Goal: Check status: Check status

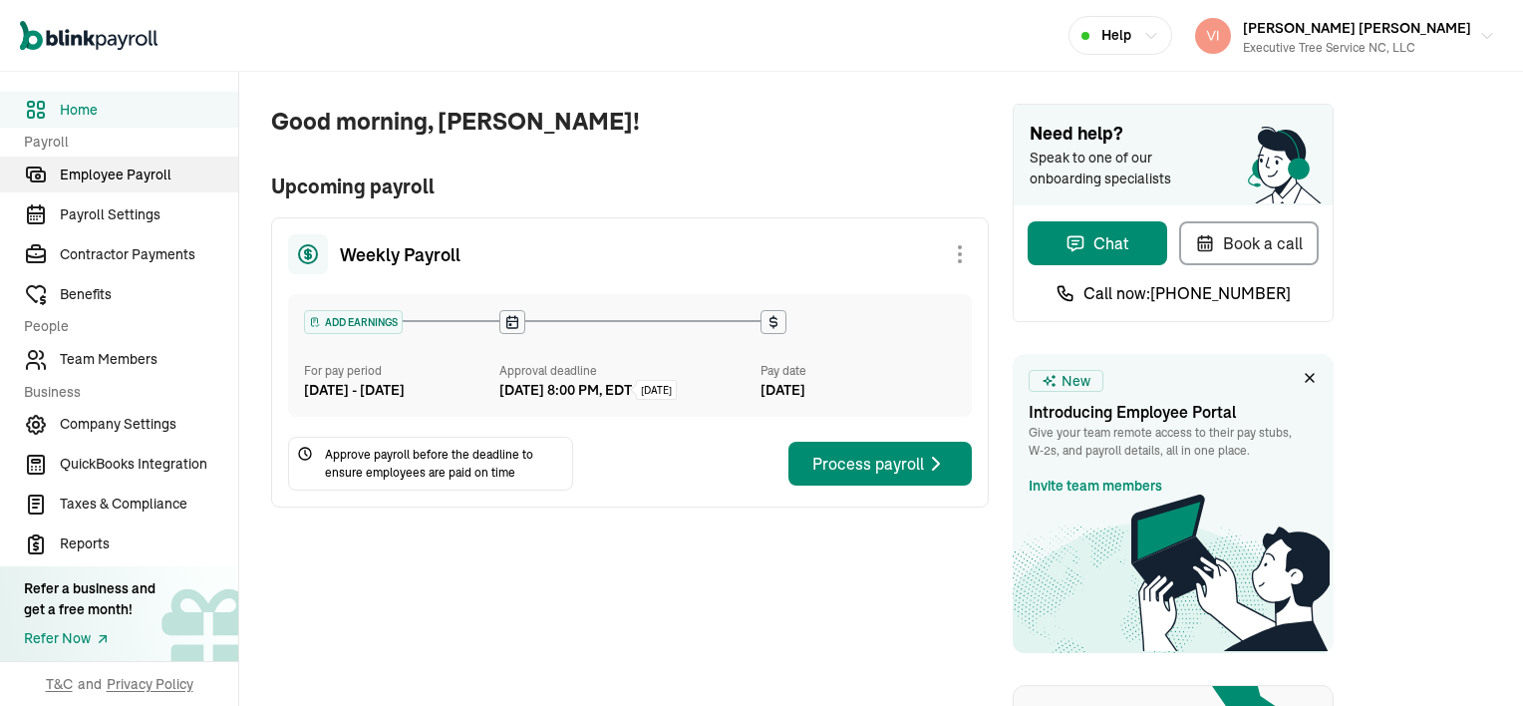
click at [108, 177] on span "Employee Payroll" at bounding box center [149, 174] width 178 height 21
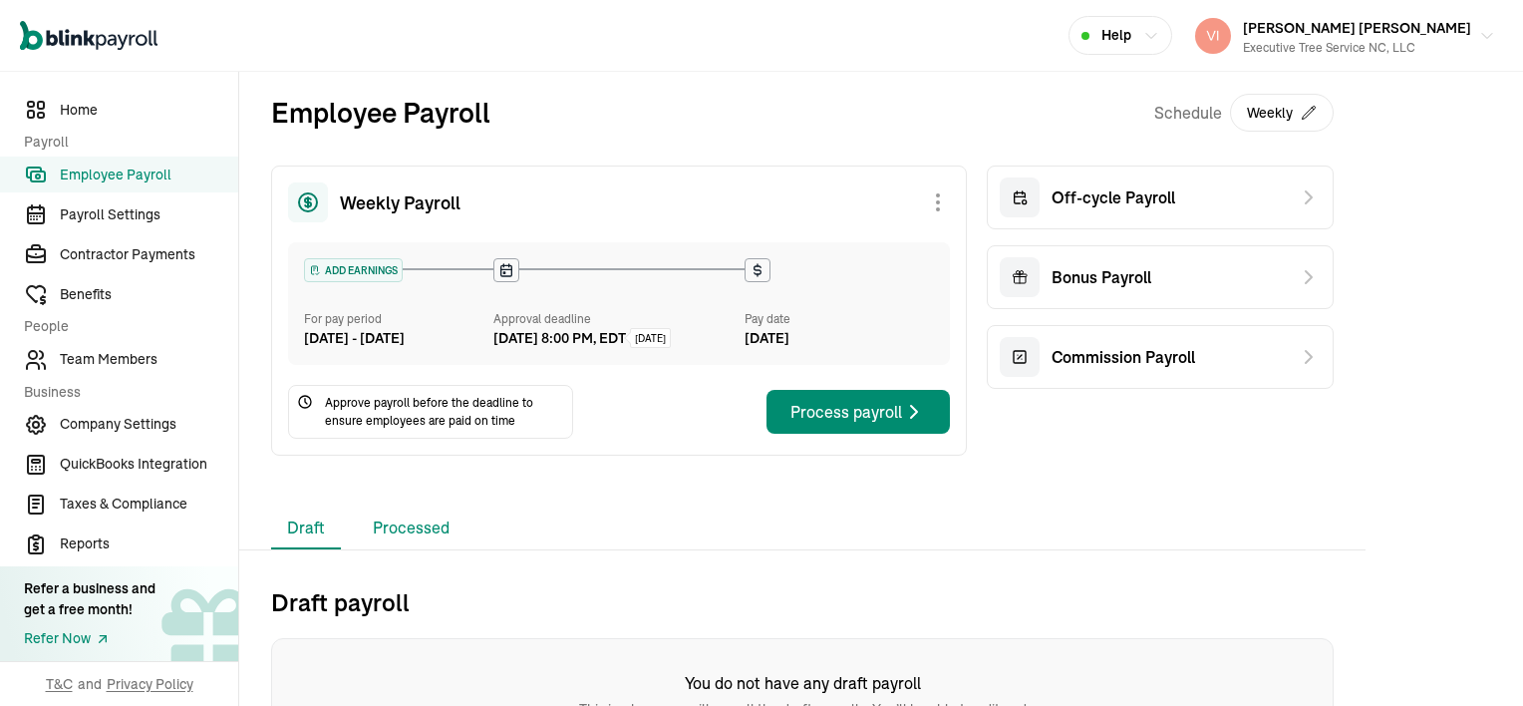
click at [424, 549] on li "Processed" at bounding box center [411, 528] width 109 height 42
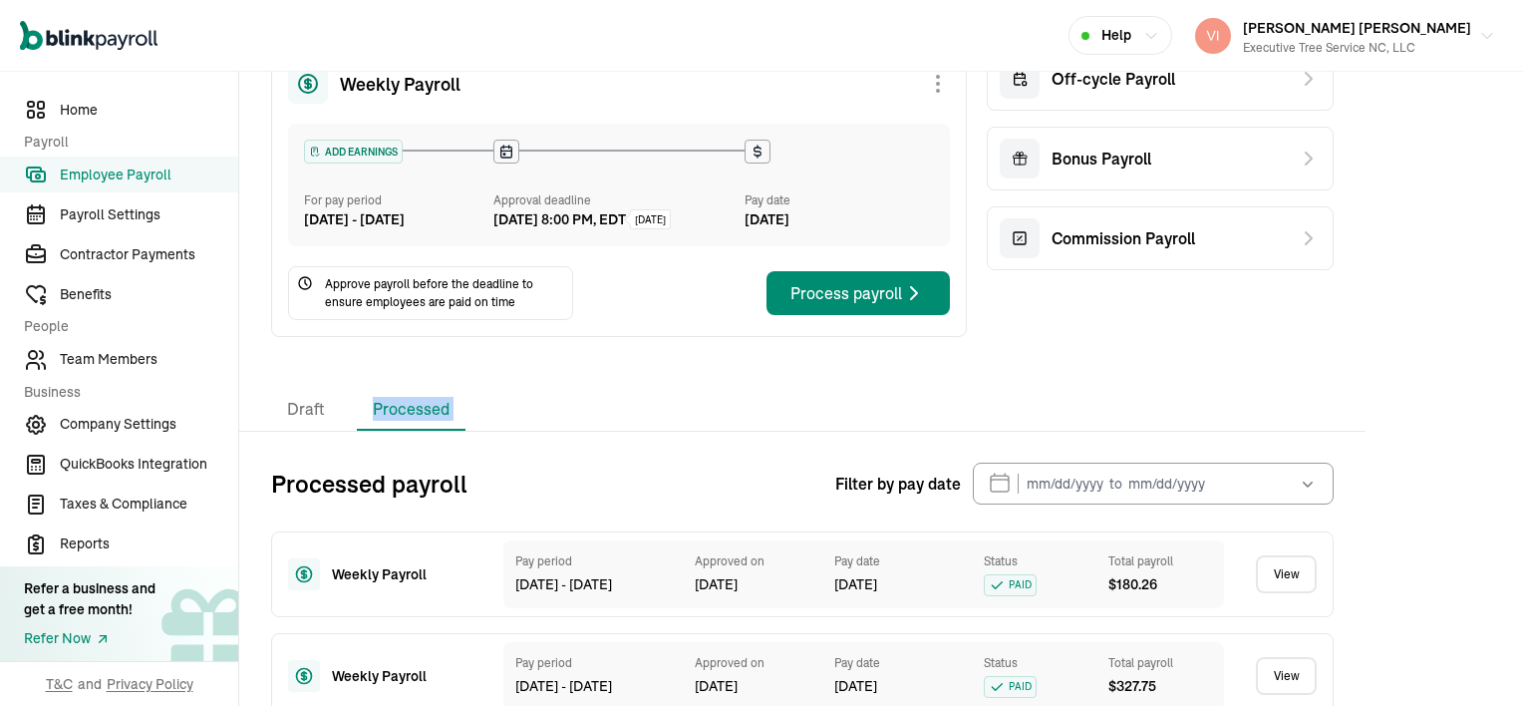
scroll to position [299, 0]
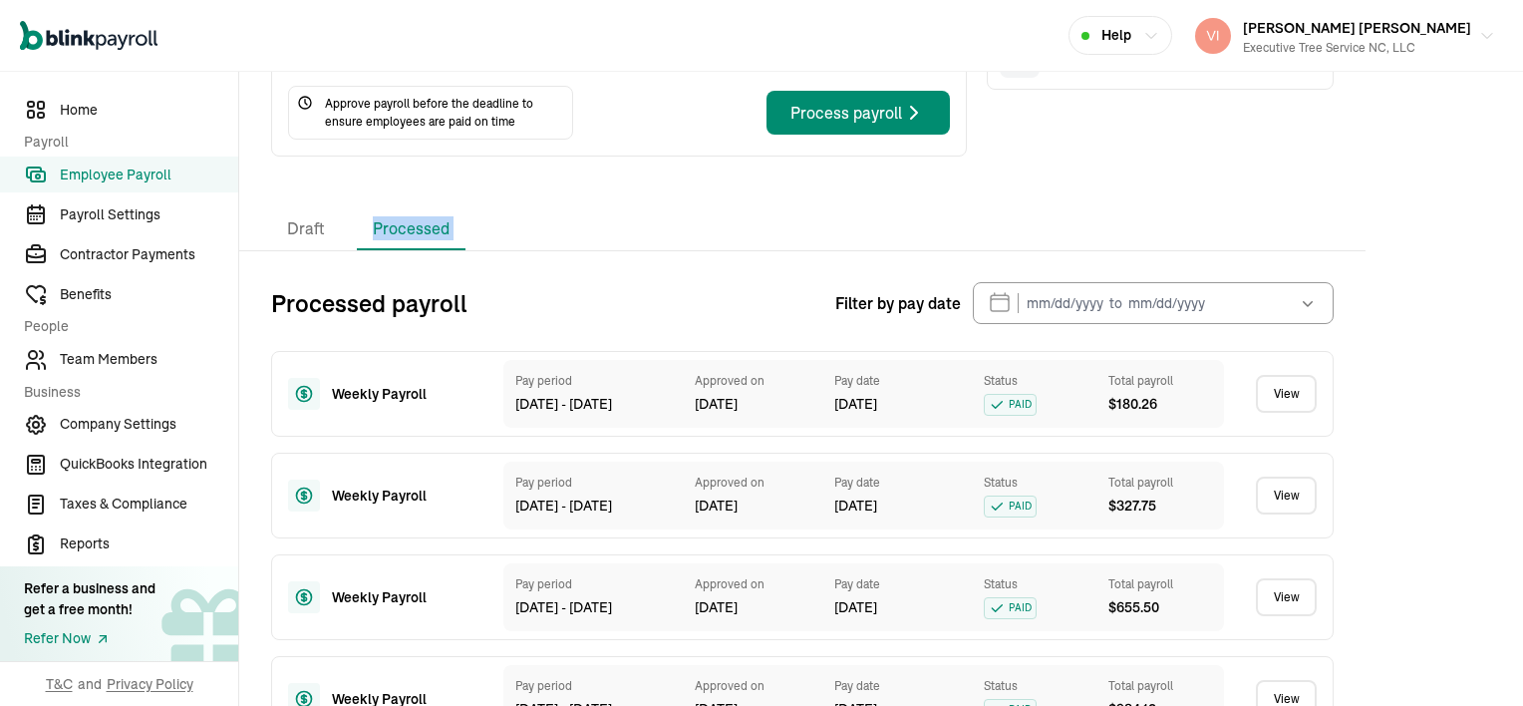
click at [1299, 411] on link "View" at bounding box center [1286, 394] width 61 height 38
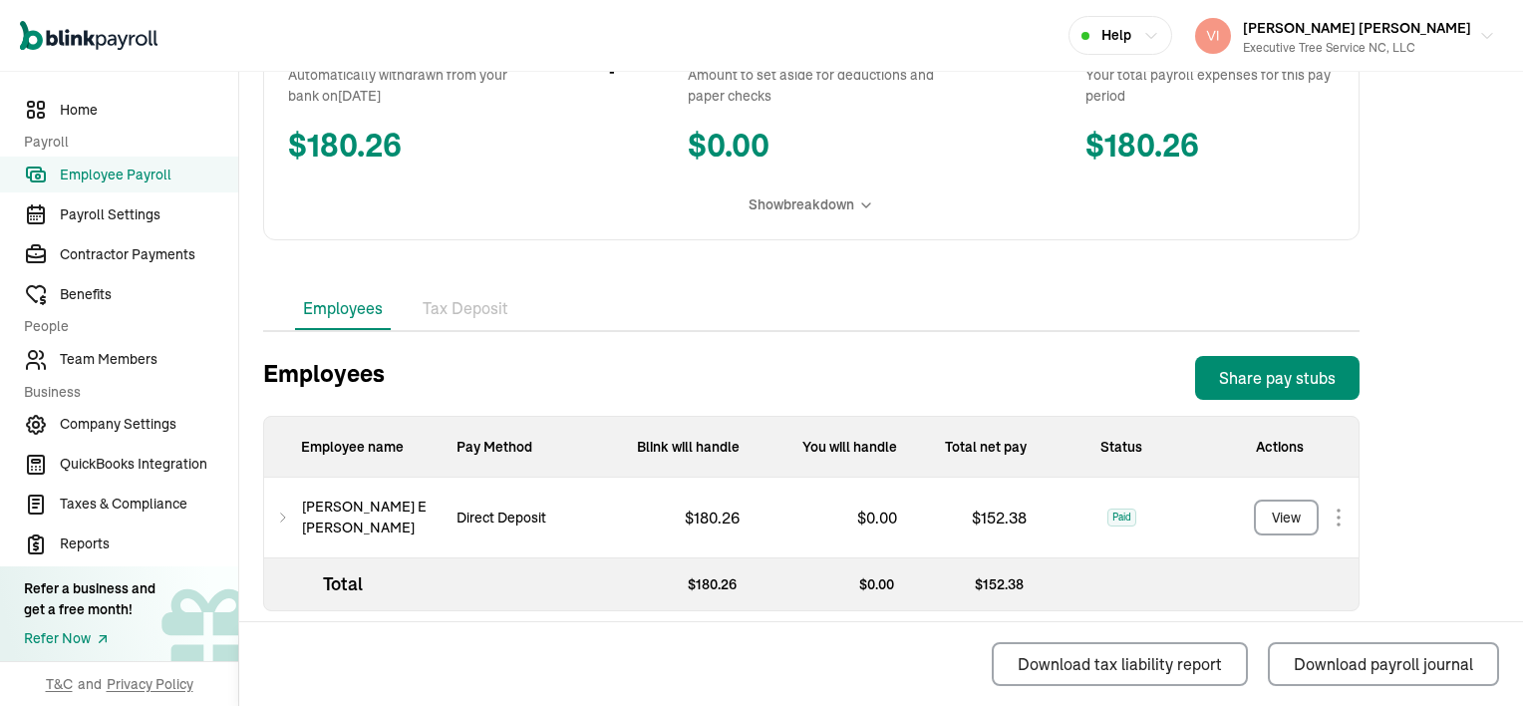
scroll to position [436, 0]
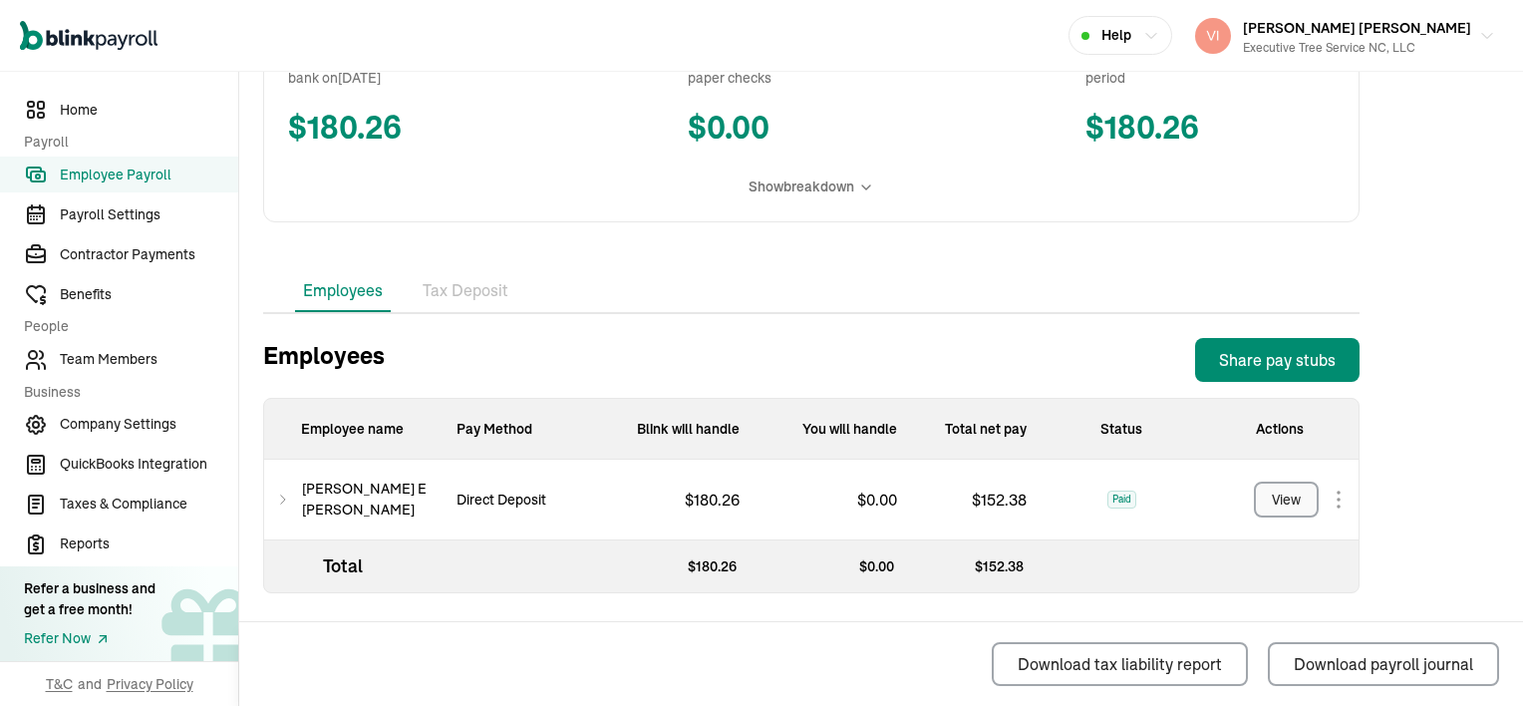
click at [1294, 494] on div "View" at bounding box center [1286, 499] width 29 height 21
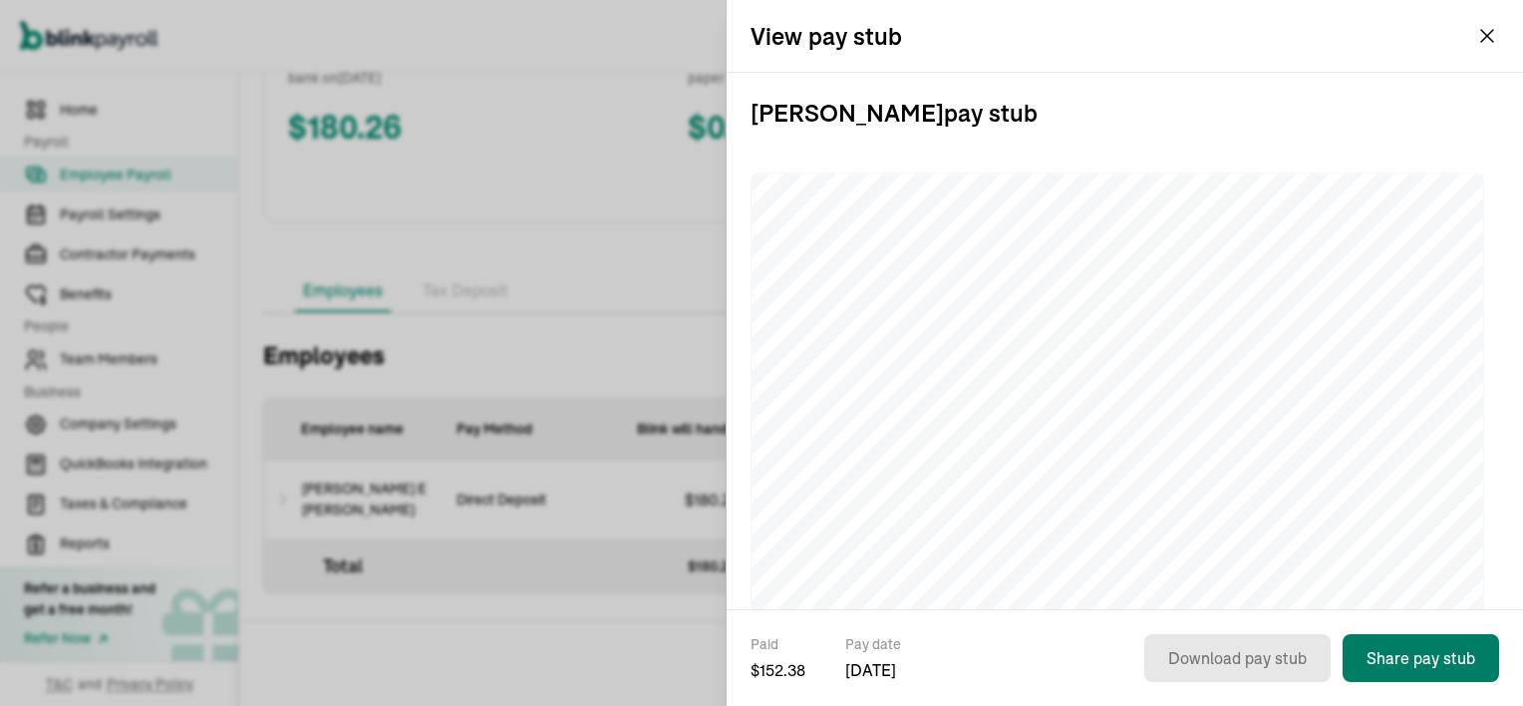
click at [1409, 658] on button "Share pay stub" at bounding box center [1420, 658] width 156 height 48
click at [1483, 38] on button "[PERSON_NAME] [PERSON_NAME] Executive Tree Service NC, LLC" at bounding box center [1345, 36] width 316 height 50
